Goal: Information Seeking & Learning: Learn about a topic

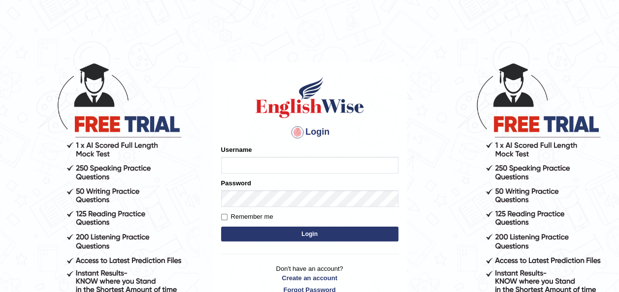
type input "Jepkoech"
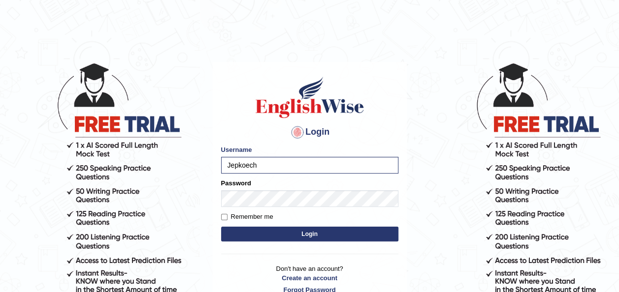
click at [249, 235] on button "Login" at bounding box center [309, 234] width 177 height 15
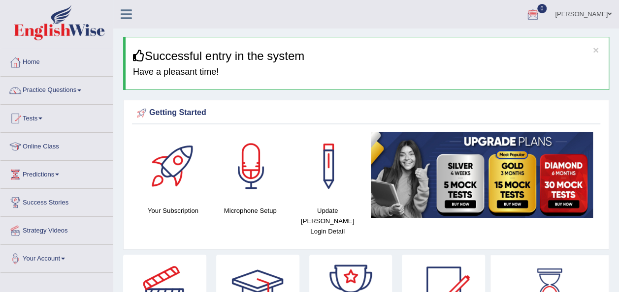
click at [540, 13] on div at bounding box center [532, 14] width 15 height 15
click at [492, 44] on strong "See All Alerts" at bounding box center [470, 41] width 44 height 8
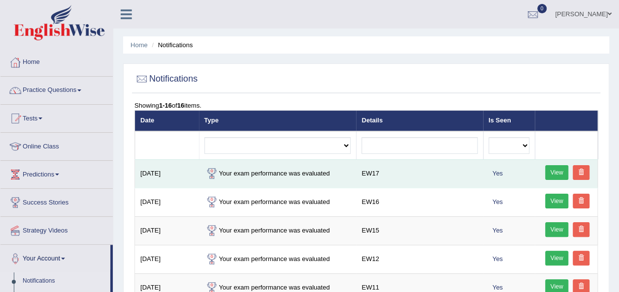
click at [553, 173] on link "View" at bounding box center [557, 172] width 24 height 15
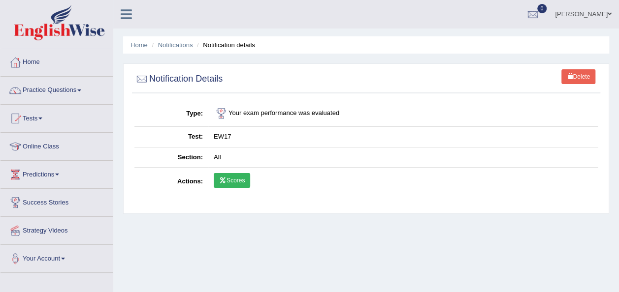
click at [231, 185] on link "Scores" at bounding box center [232, 180] width 36 height 15
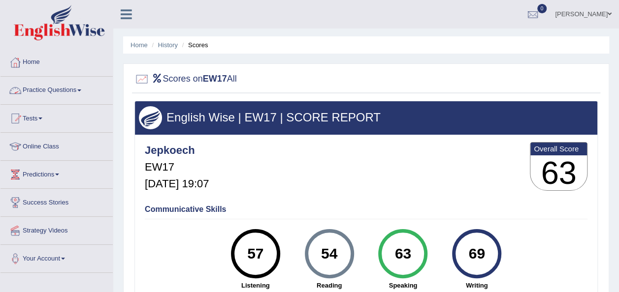
click at [79, 89] on link "Practice Questions" at bounding box center [56, 89] width 112 height 25
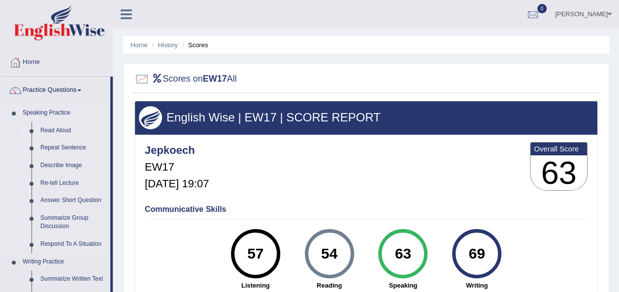
click at [61, 127] on link "Read Aloud" at bounding box center [73, 131] width 74 height 18
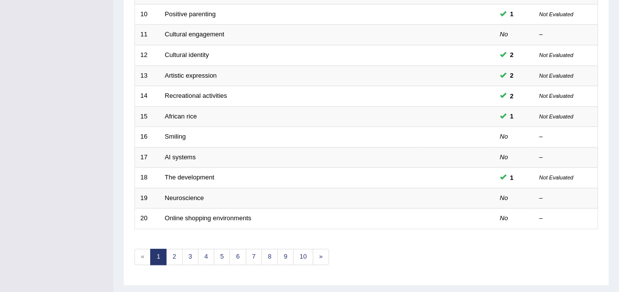
scroll to position [354, 0]
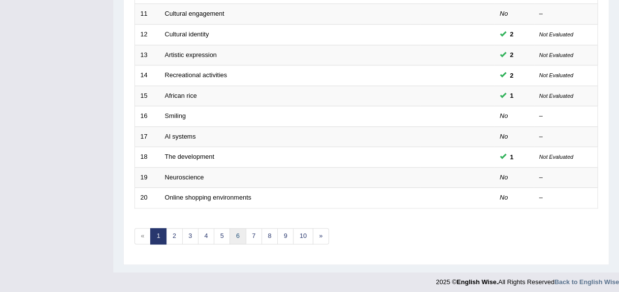
click at [240, 231] on link "6" at bounding box center [237, 236] width 16 height 16
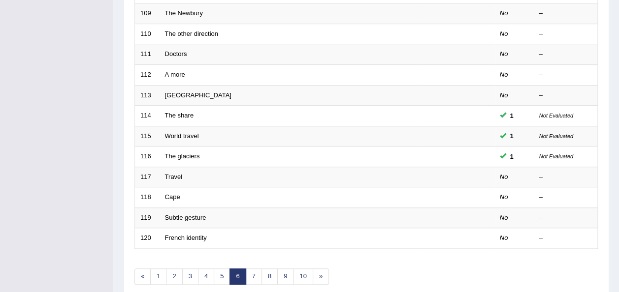
scroll to position [315, 0]
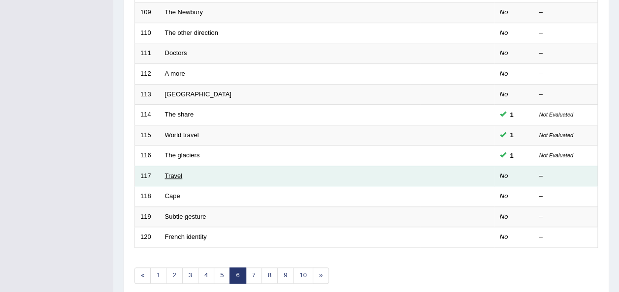
click at [172, 174] on link "Travel" at bounding box center [174, 175] width 18 height 7
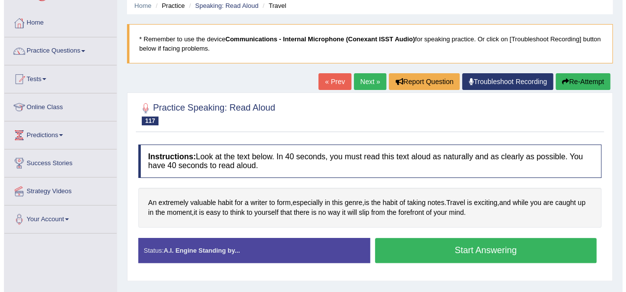
scroll to position [59, 0]
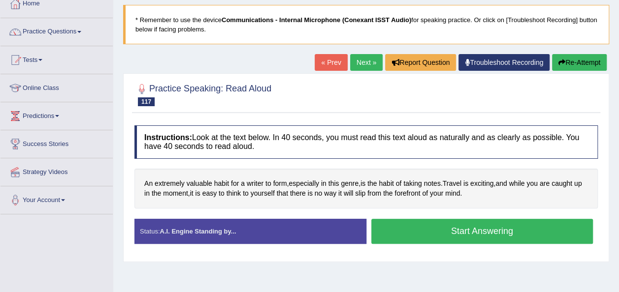
click at [414, 228] on button "Start Answering" at bounding box center [482, 231] width 222 height 25
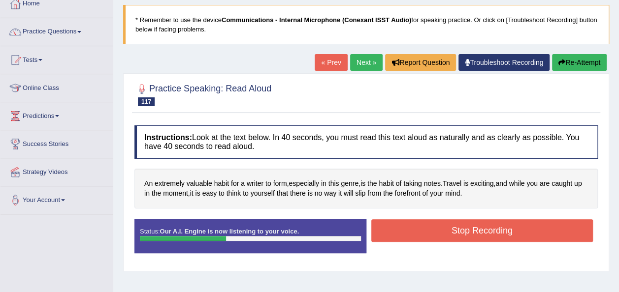
click at [414, 228] on button "Stop Recording" at bounding box center [482, 231] width 222 height 23
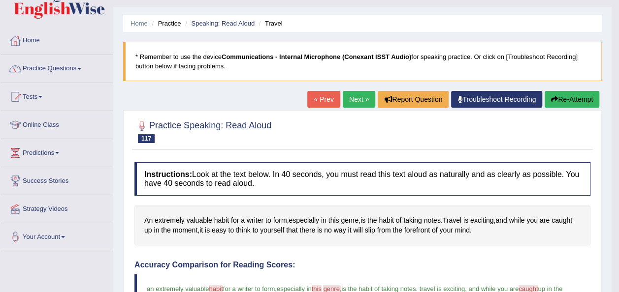
scroll to position [19, 0]
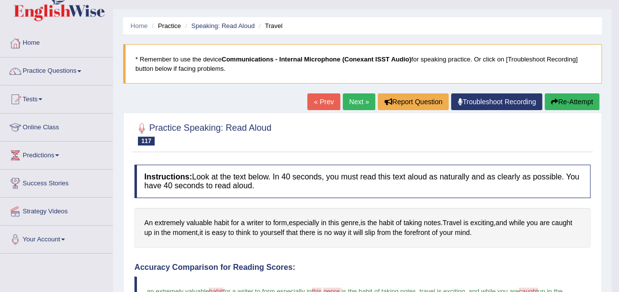
click at [353, 104] on link "Next »" at bounding box center [359, 102] width 32 height 17
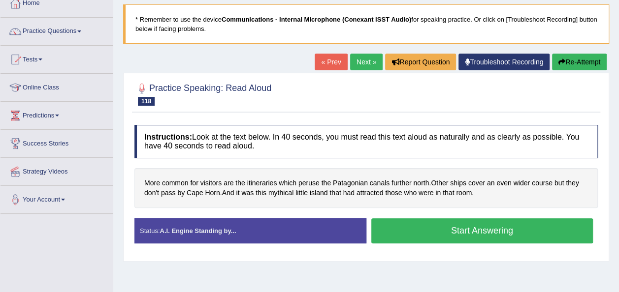
scroll to position [79, 0]
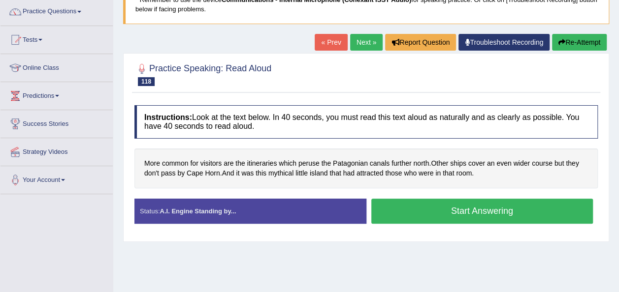
click at [362, 43] on link "Next »" at bounding box center [366, 42] width 32 height 17
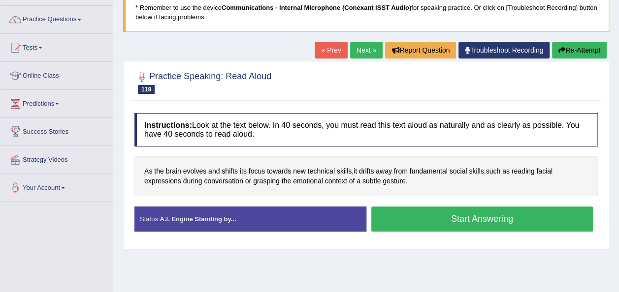
scroll to position [79, 0]
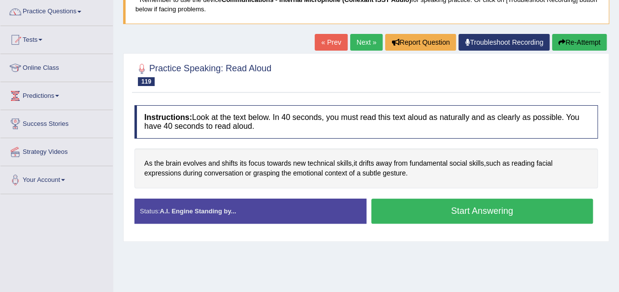
click at [417, 210] on button "Start Answering" at bounding box center [482, 211] width 222 height 25
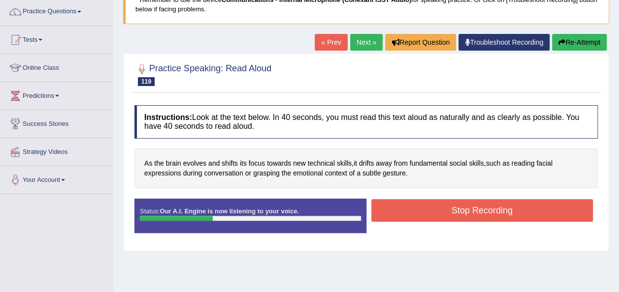
click at [417, 210] on button "Stop Recording" at bounding box center [482, 210] width 222 height 23
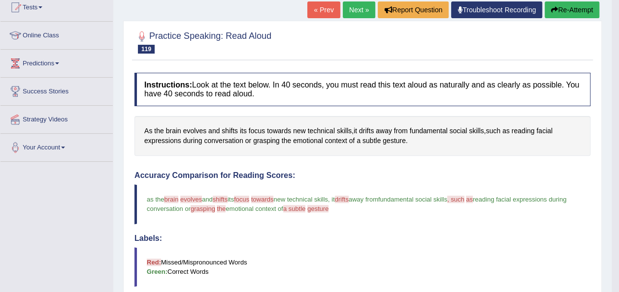
scroll to position [111, 0]
